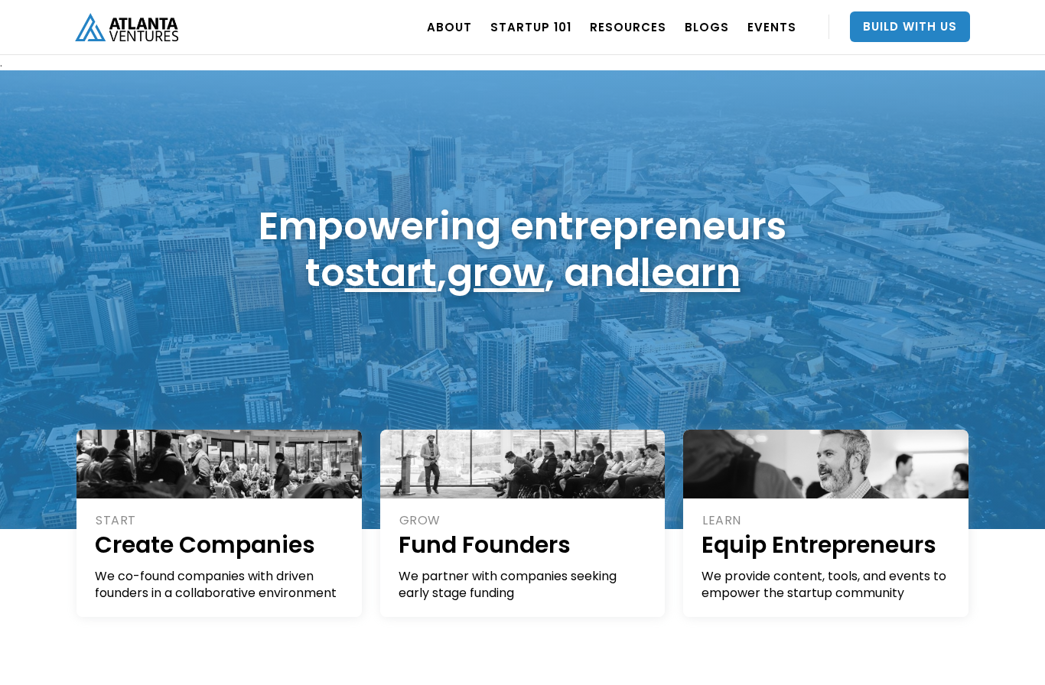
scroll to position [295, 0]
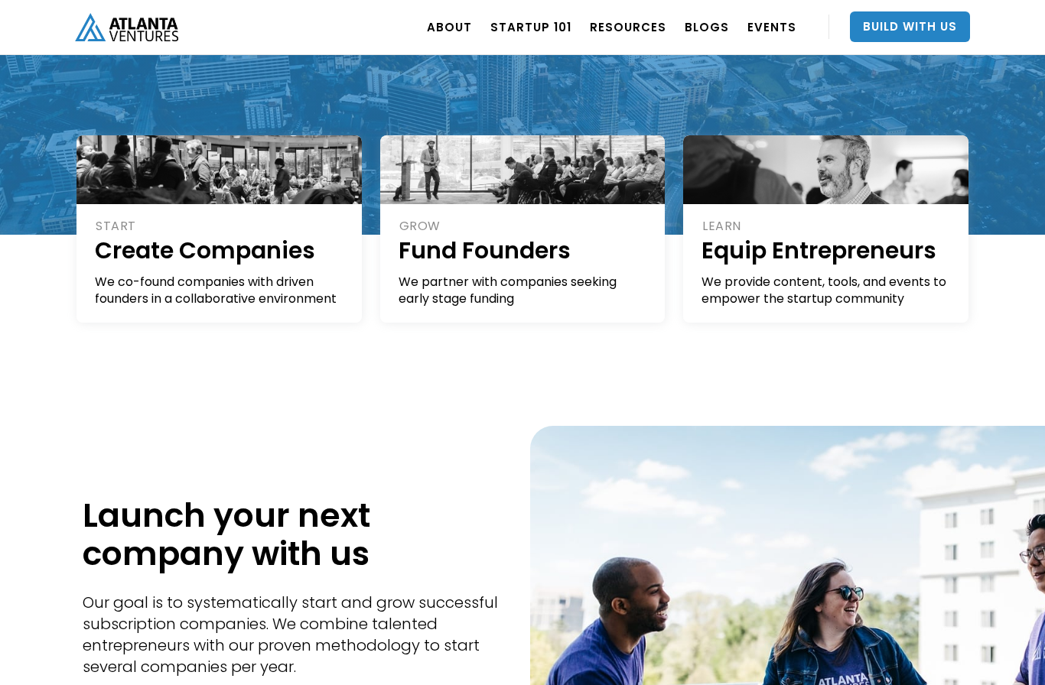
click at [960, 22] on link "Build With Us" at bounding box center [910, 26] width 120 height 31
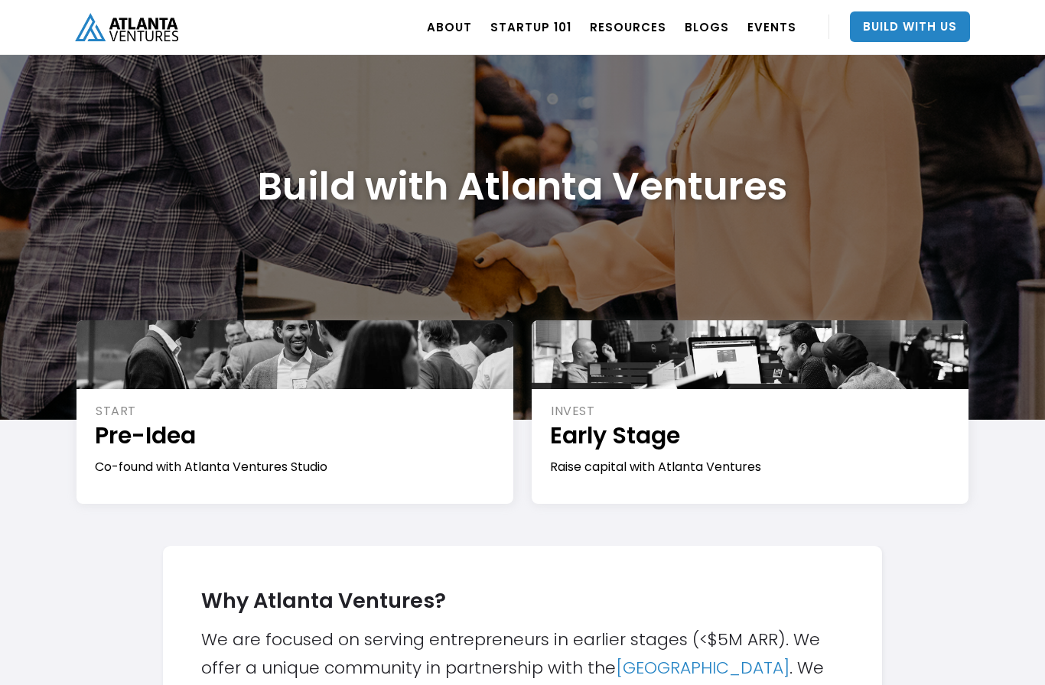
scroll to position [34, 0]
click at [137, 455] on div "START Pre-Idea Co-found with Atlanta Ventures Studio" at bounding box center [296, 438] width 402 height 73
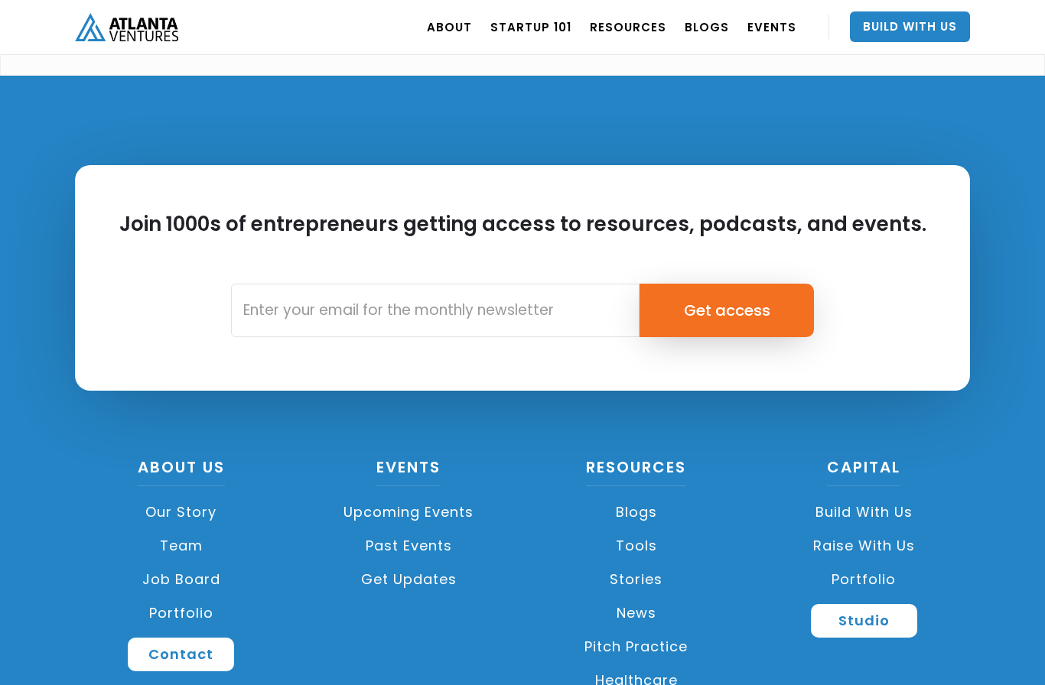
scroll to position [4198, 0]
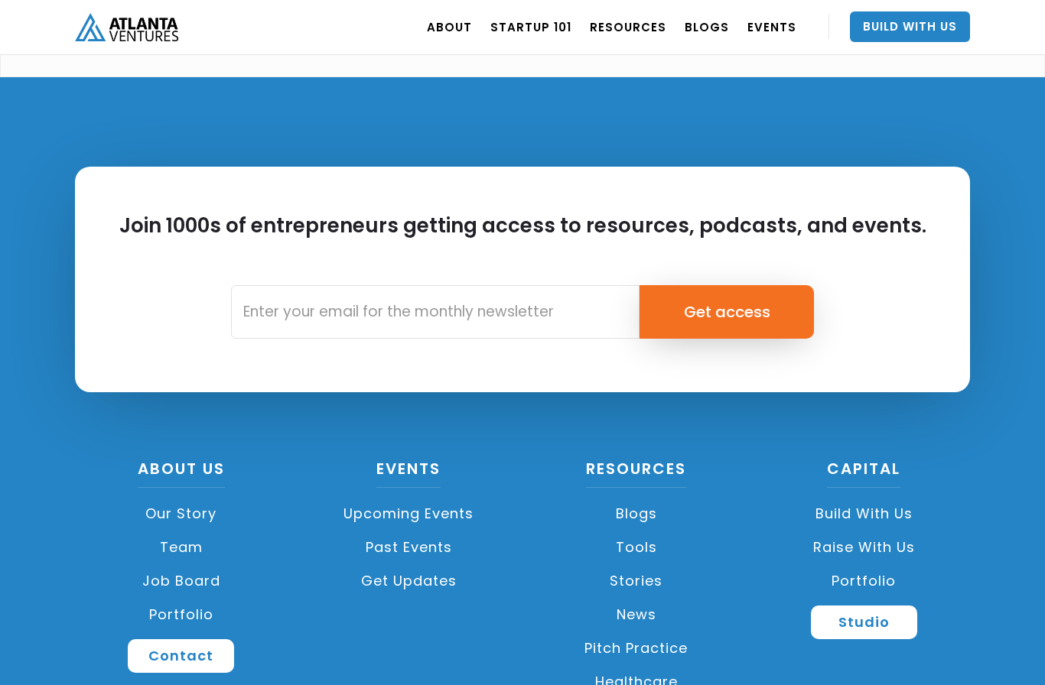
click at [202, 640] on link "Contact" at bounding box center [181, 657] width 106 height 34
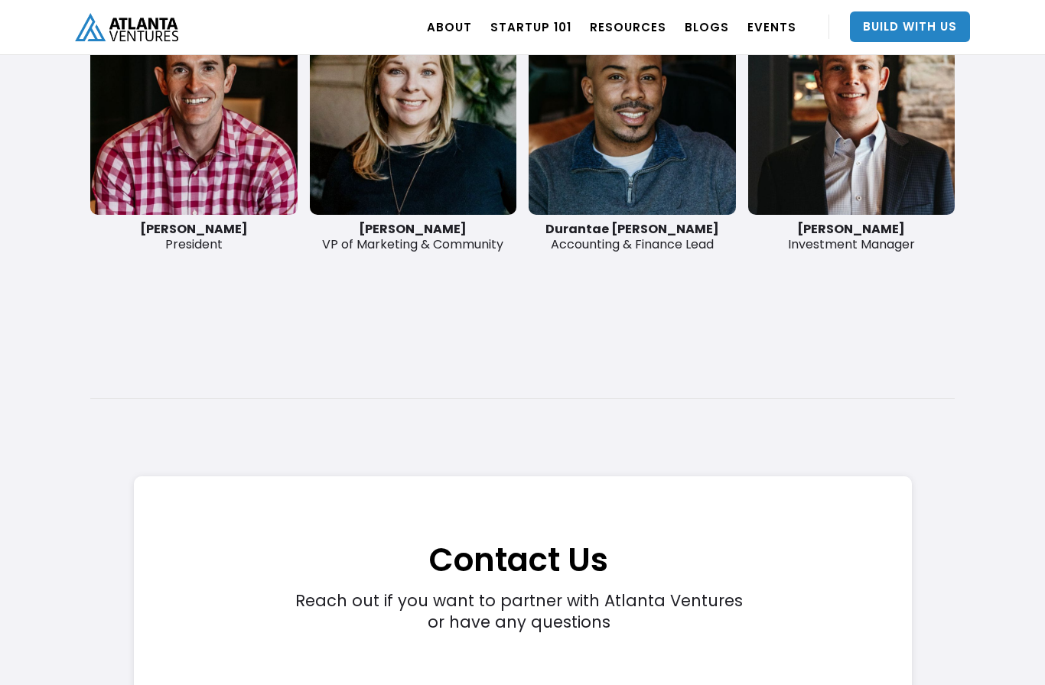
scroll to position [3980, 0]
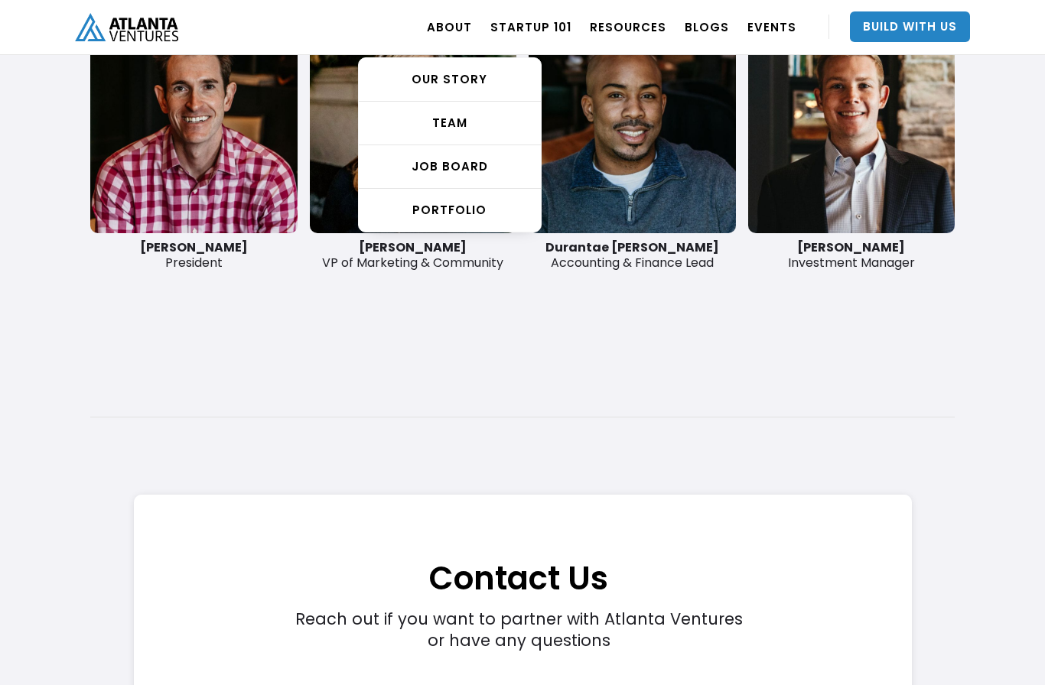
click at [484, 83] on div "OUR STORY" at bounding box center [450, 79] width 182 height 15
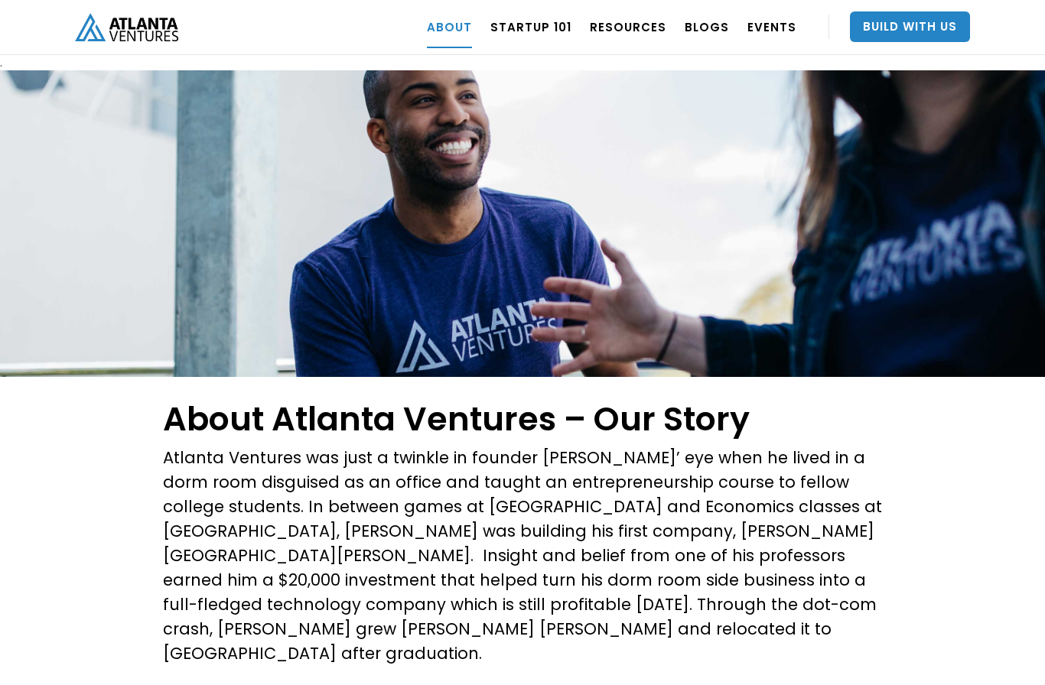
scroll to position [1691, 0]
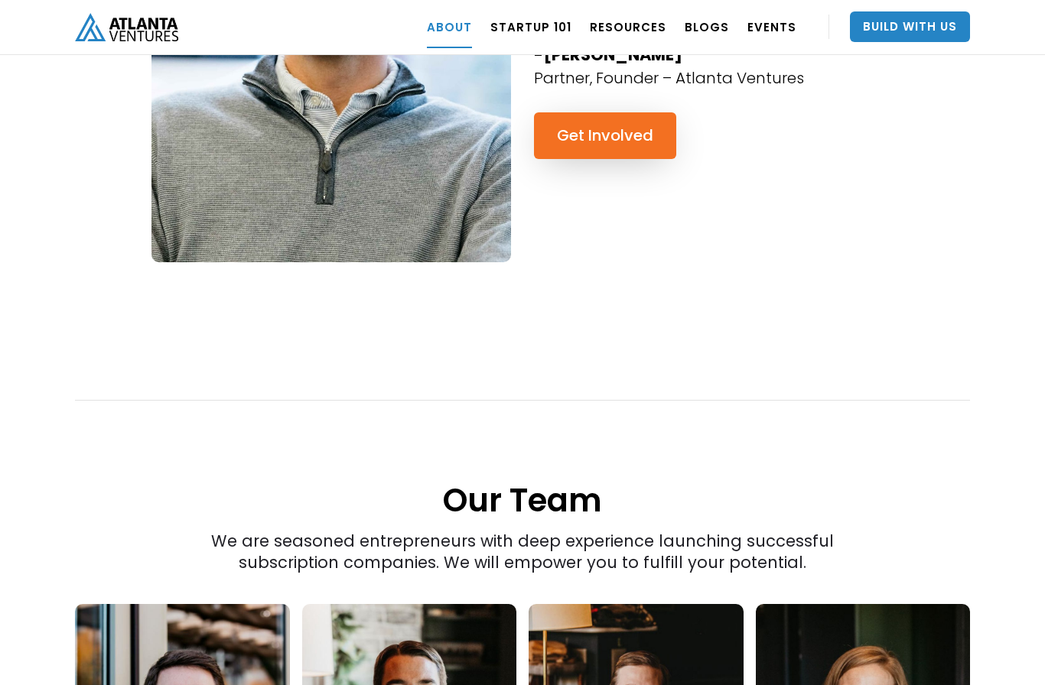
click at [927, 35] on link "Build With Us" at bounding box center [910, 26] width 120 height 31
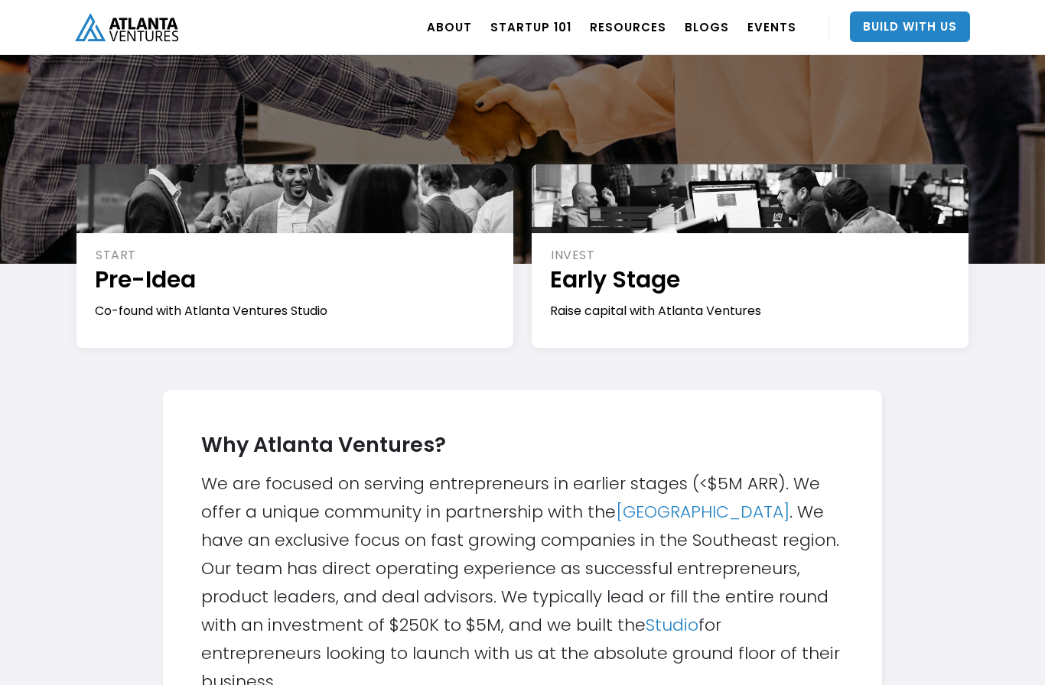
scroll to position [184, 0]
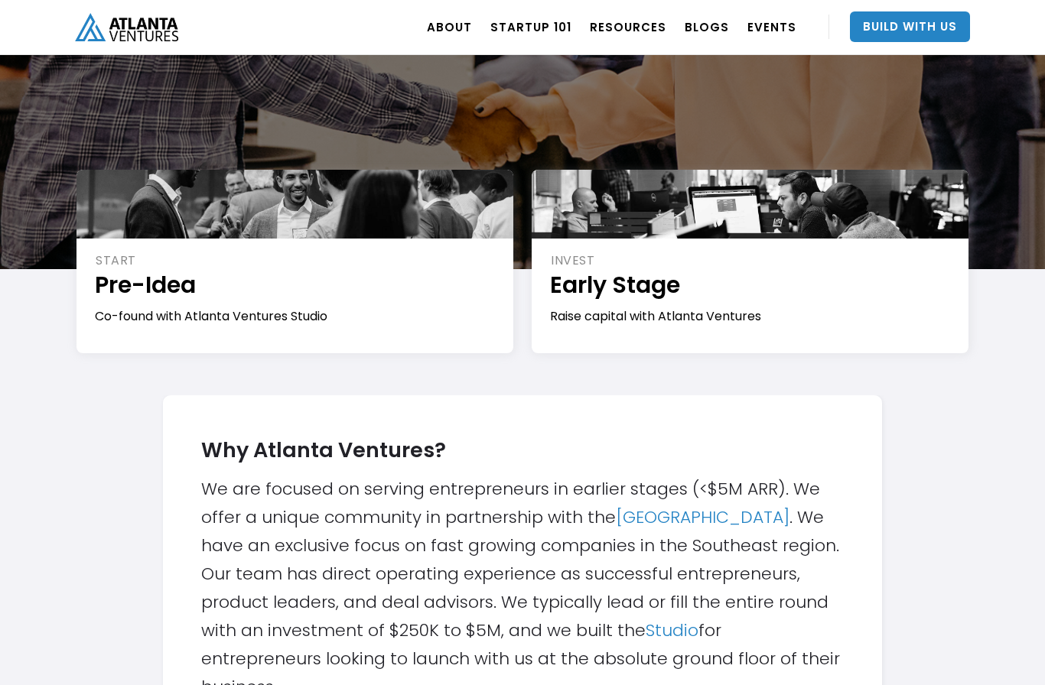
click at [451, 304] on div "START Pre-Idea Co-found with Atlanta Ventures Studio" at bounding box center [296, 288] width 402 height 73
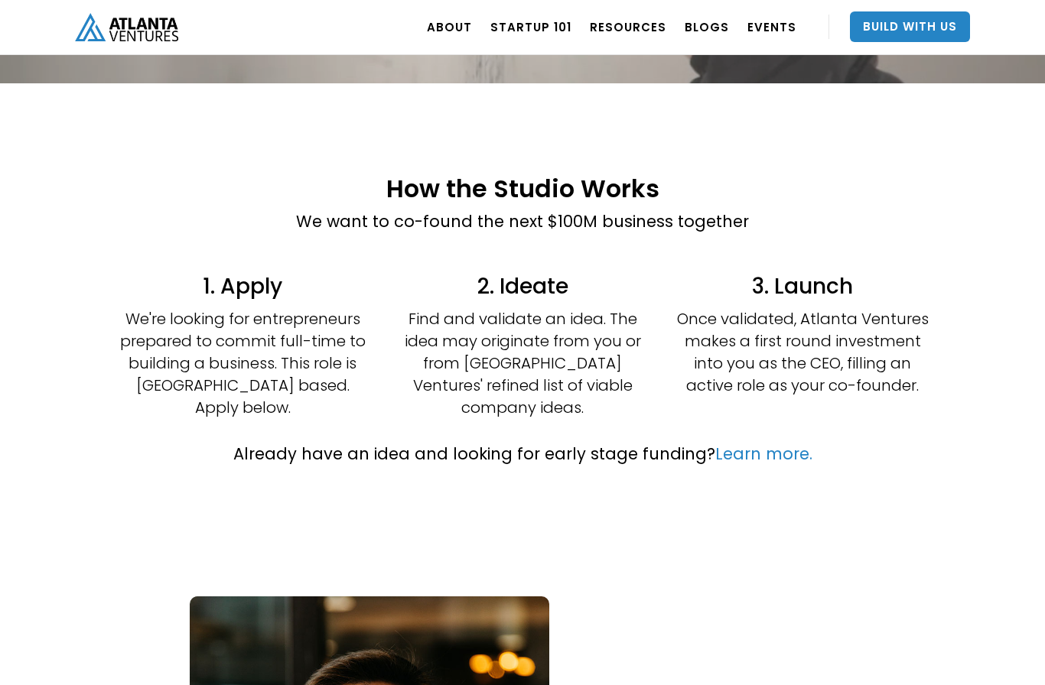
scroll to position [288, 0]
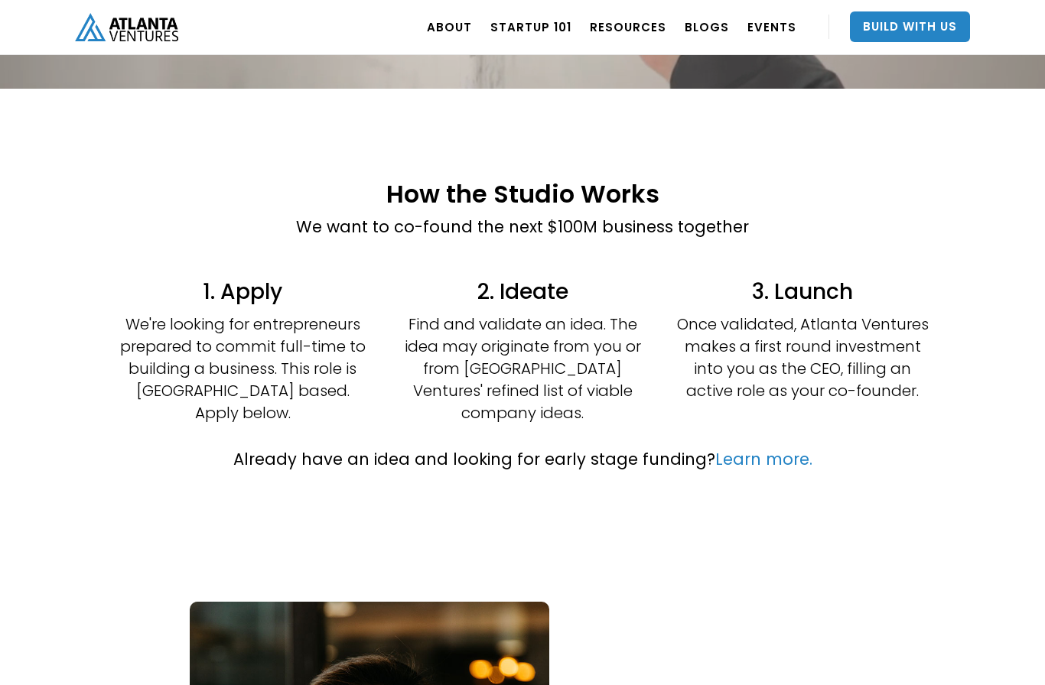
click at [773, 450] on link "Learn more." at bounding box center [763, 459] width 97 height 22
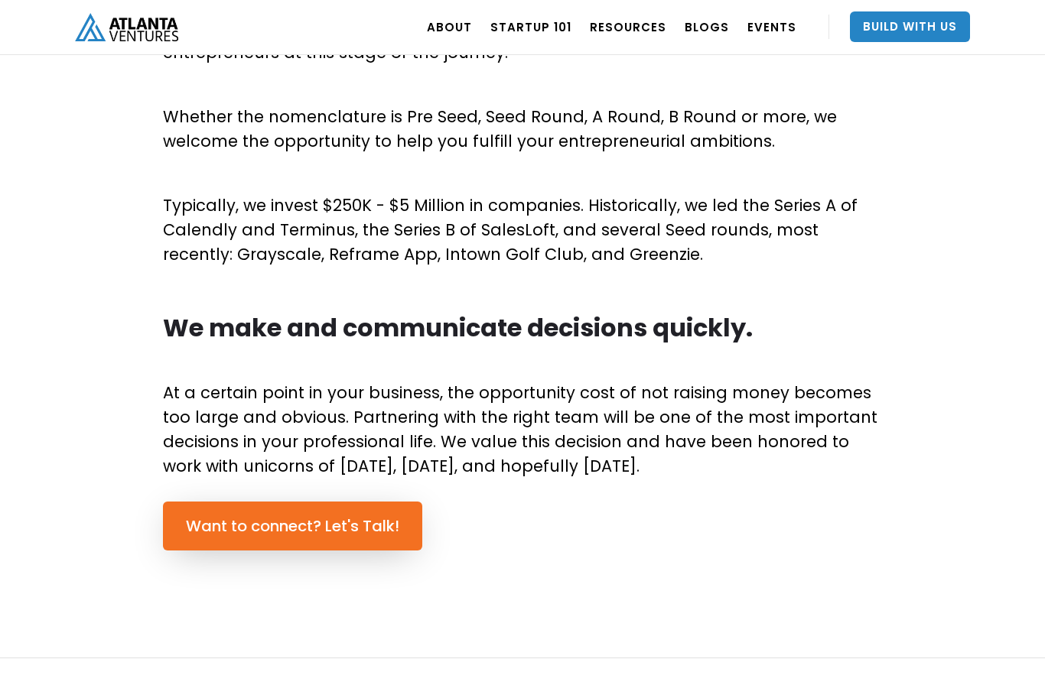
scroll to position [858, 0]
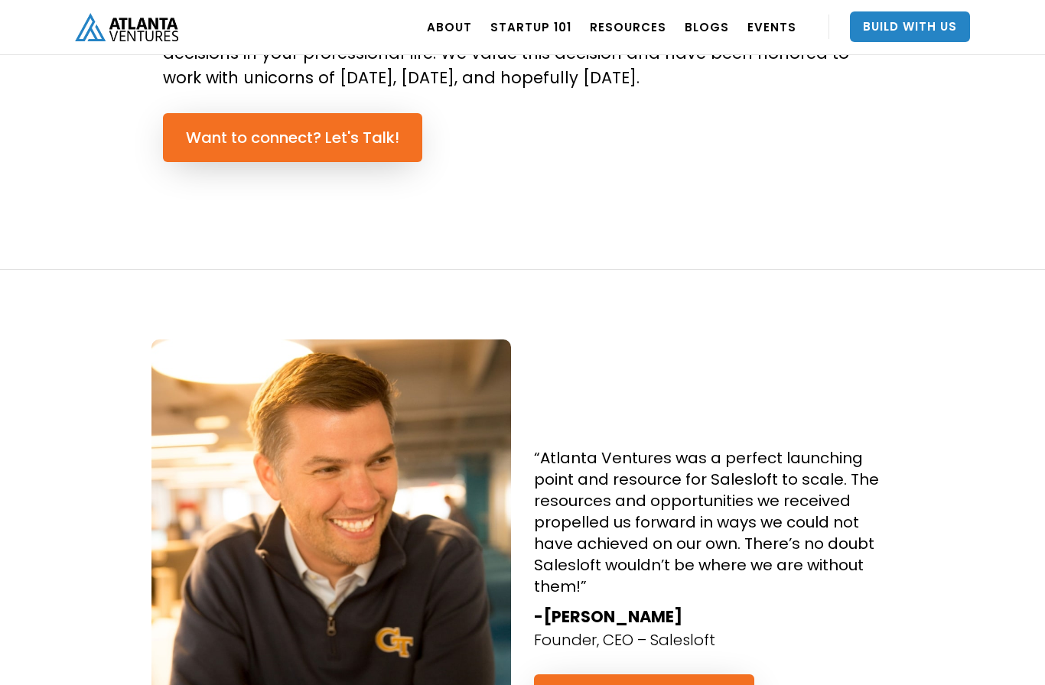
scroll to position [1240, 0]
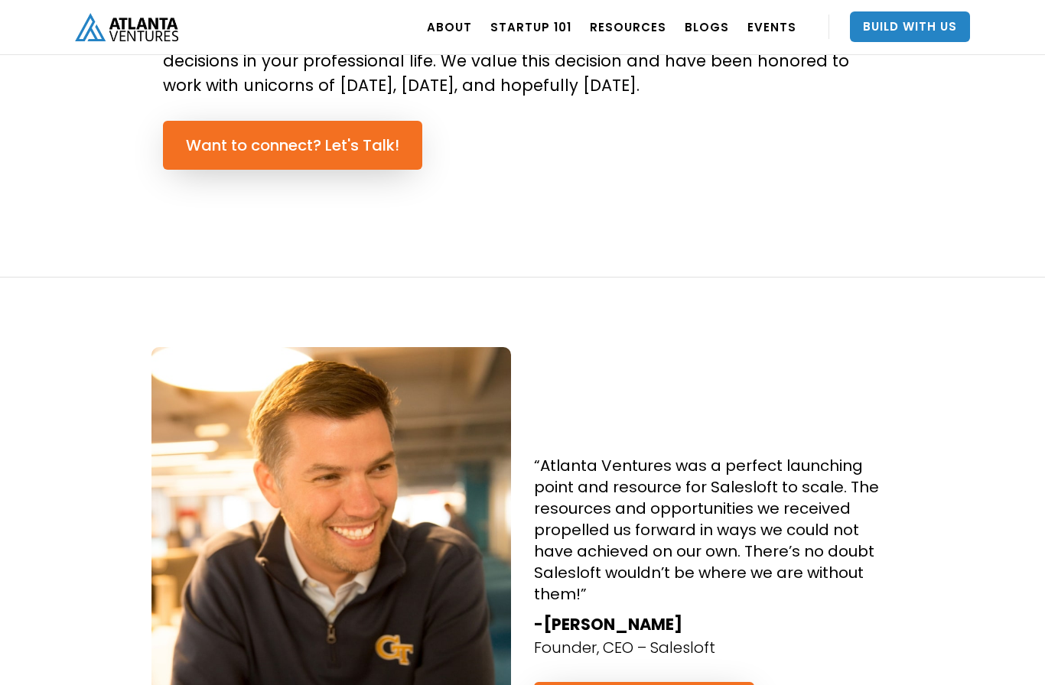
click at [373, 165] on link "Want to connect? Let's Talk!" at bounding box center [292, 145] width 259 height 49
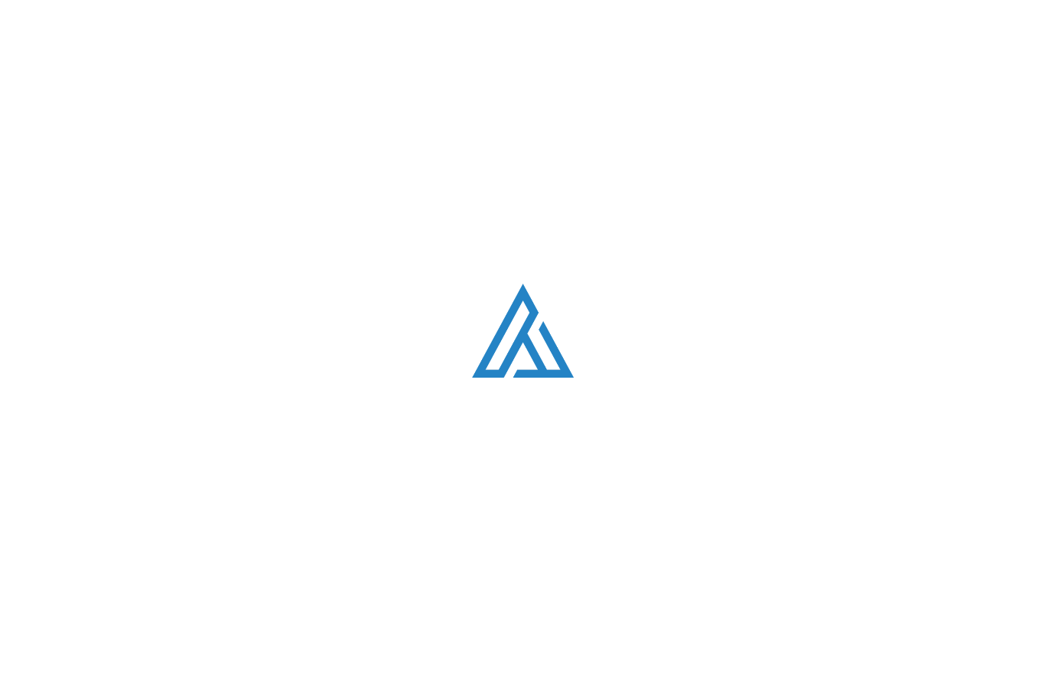
scroll to position [4345, 0]
